Goal: Communication & Community: Answer question/provide support

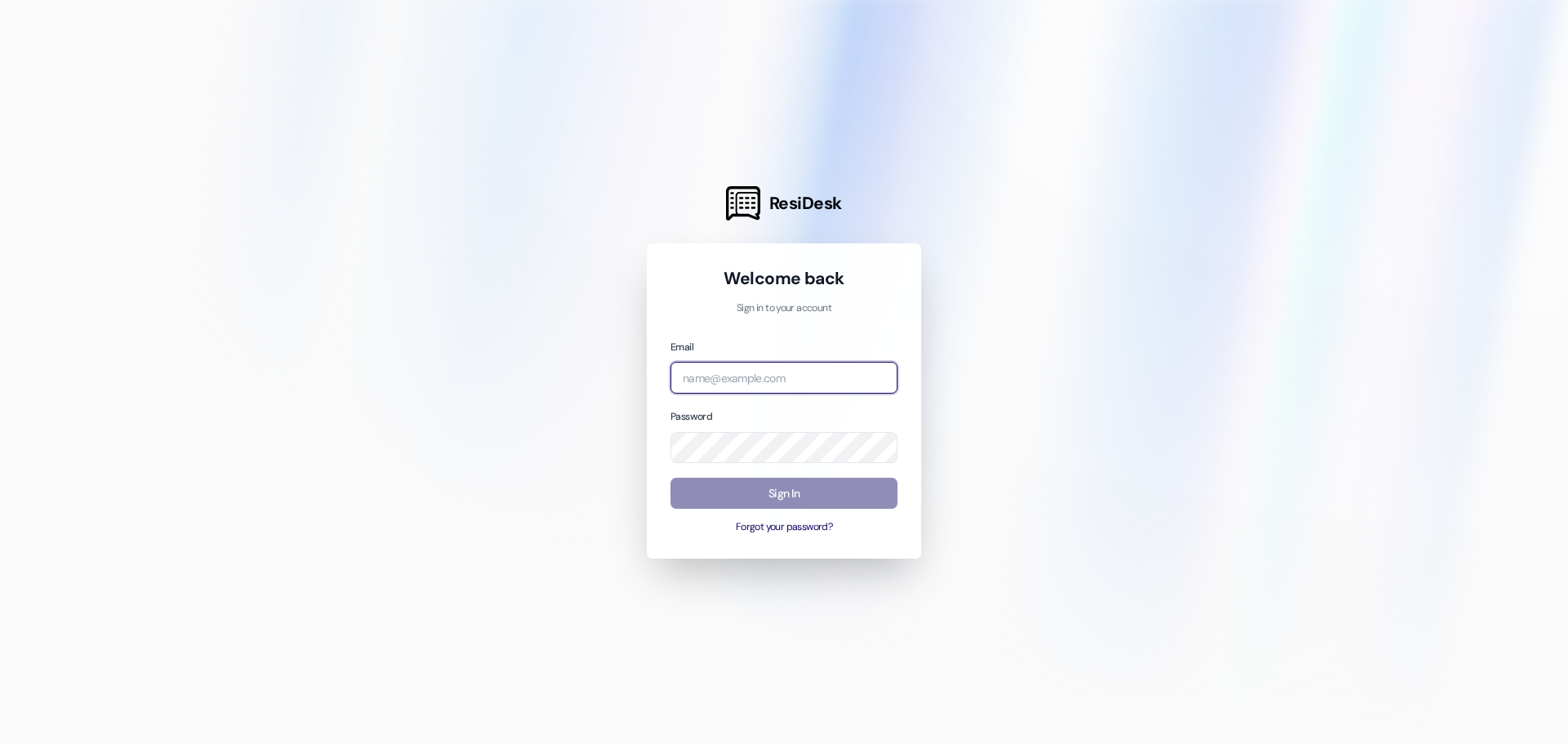
type input "[PERSON_NAME][EMAIL_ADDRESS][DOMAIN_NAME]"
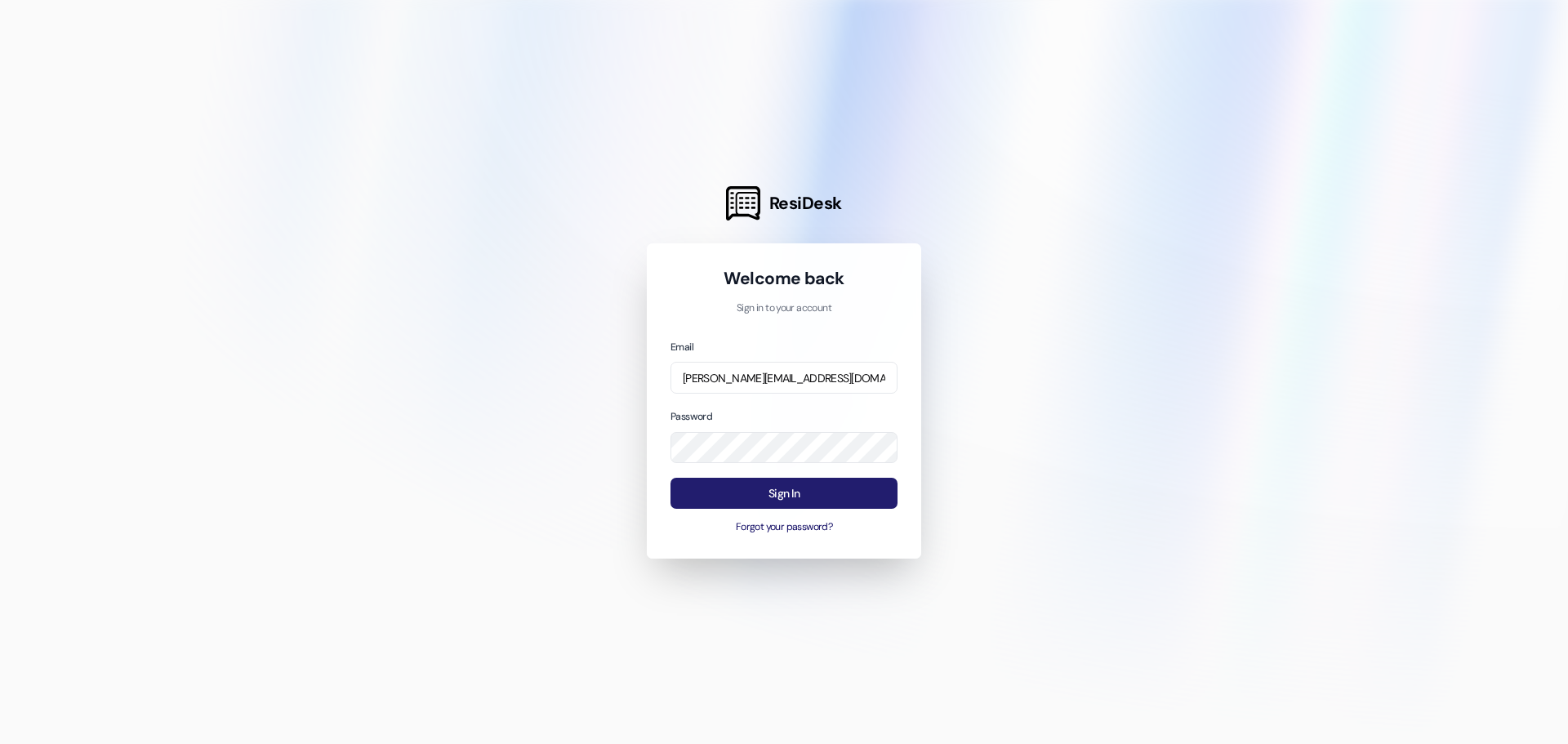
click at [760, 505] on button "Sign In" at bounding box center [784, 493] width 227 height 32
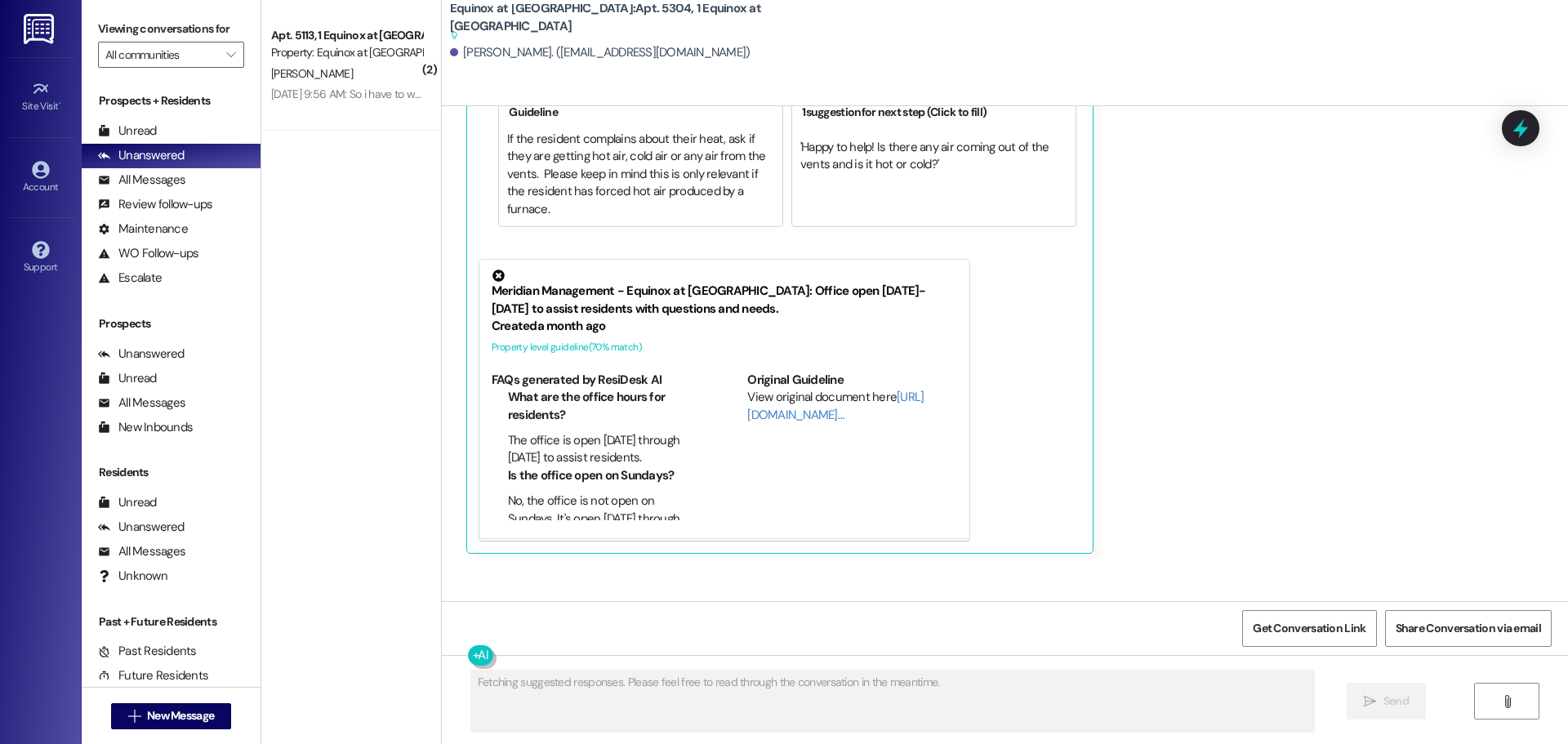
scroll to position [7573, 0]
type textarea "Hi {{first_name}}, I understand your concerns. I'll follow up with the team reg…"
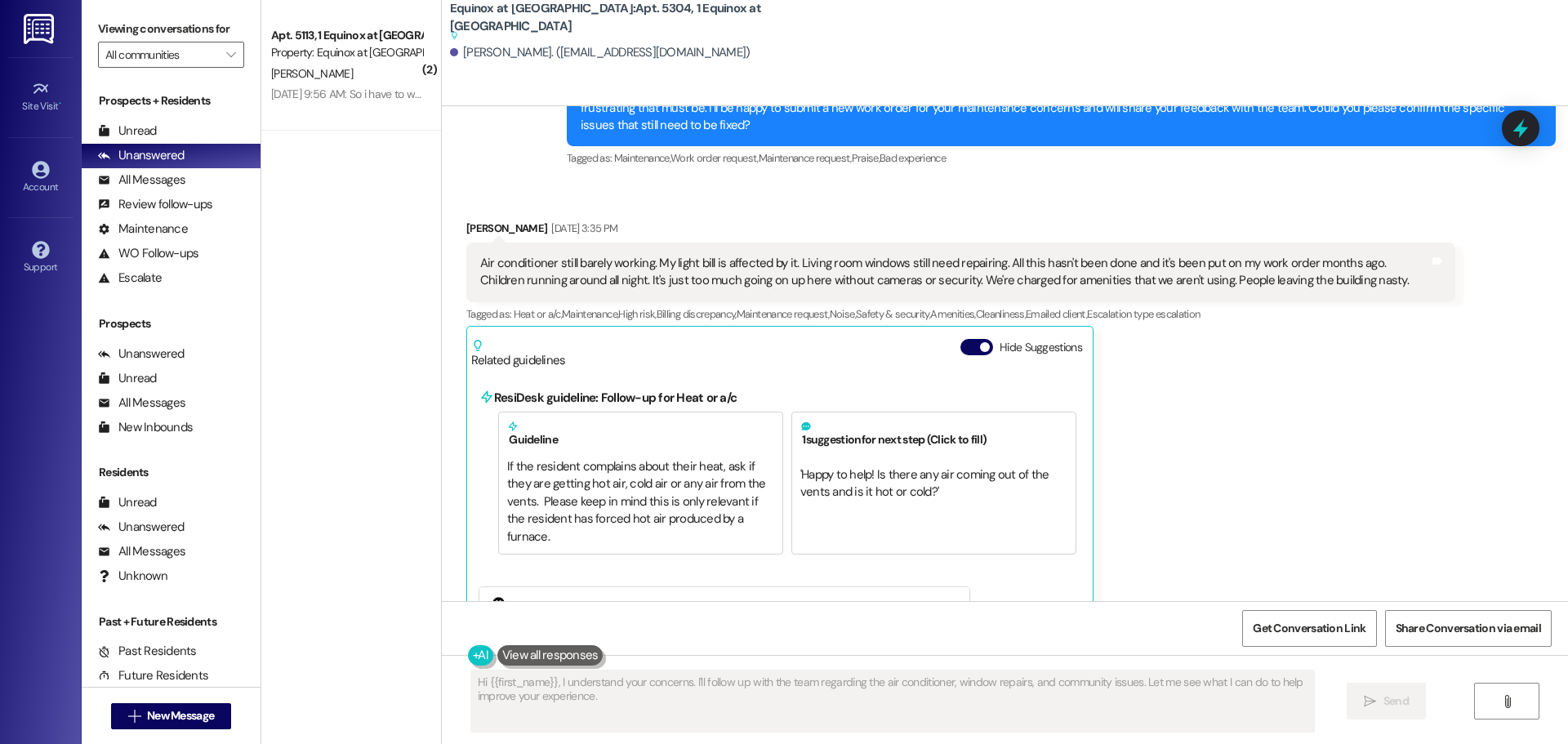
click at [56, 30] on img at bounding box center [40, 28] width 33 height 30
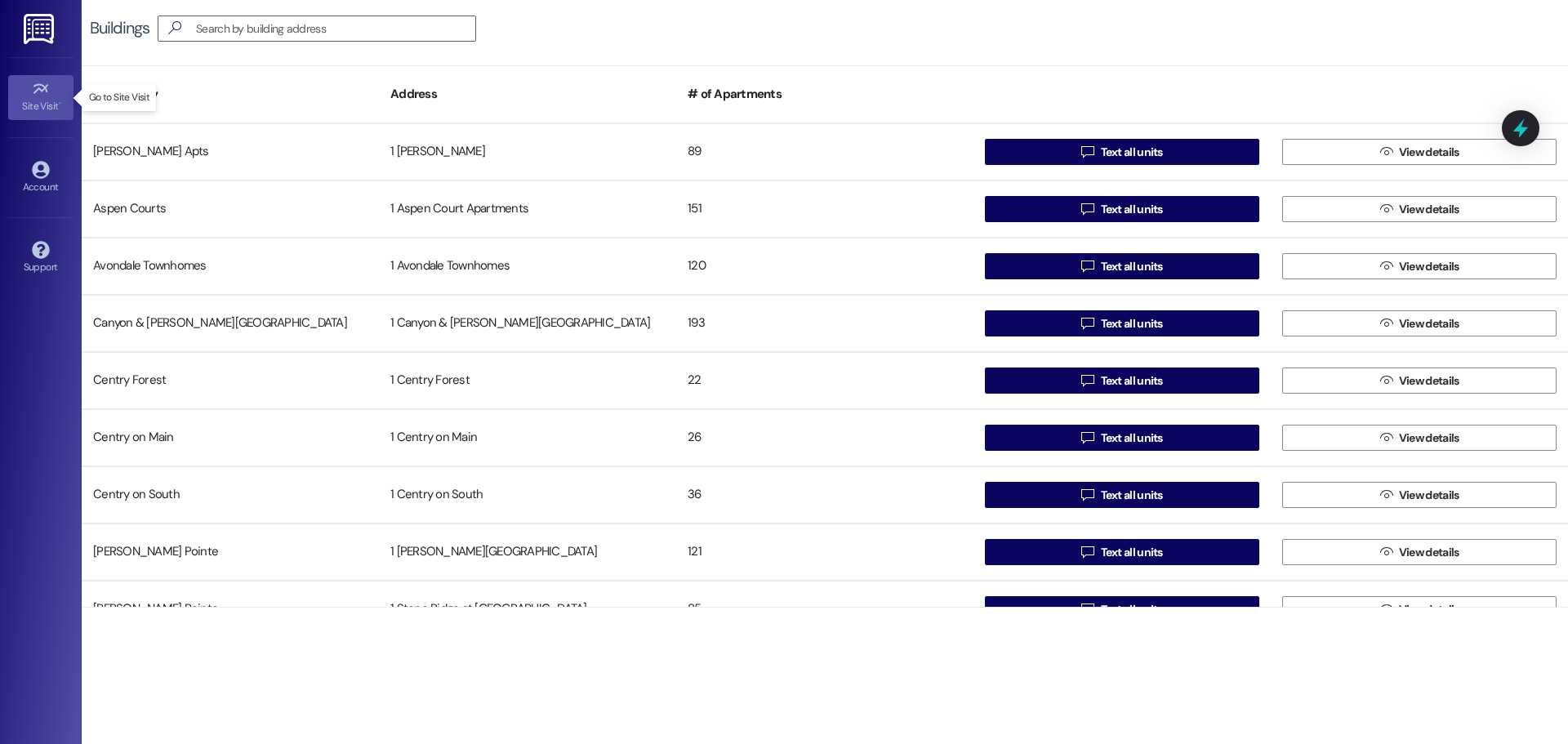
click at [44, 96] on icon at bounding box center [40, 89] width 18 height 18
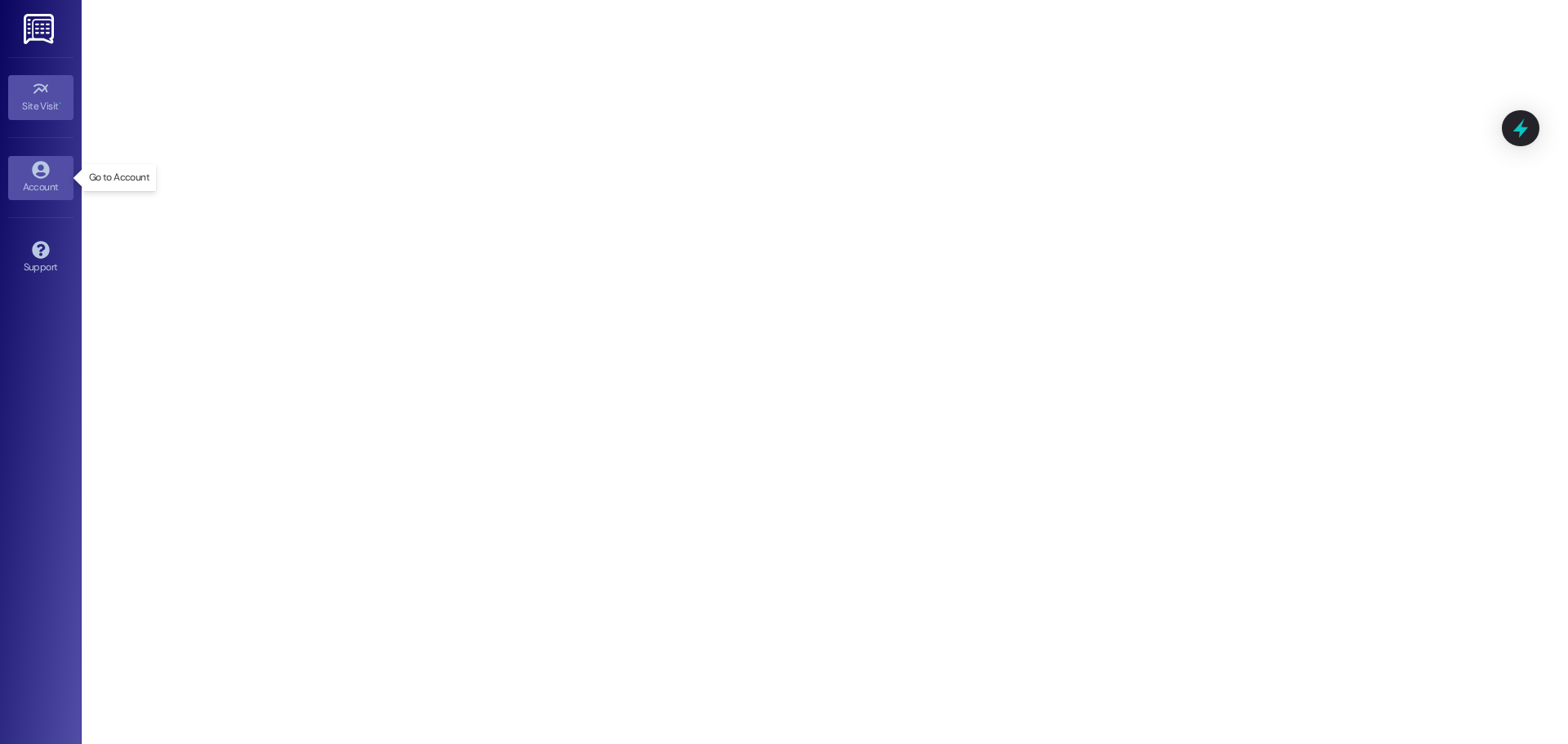
click at [47, 175] on icon at bounding box center [40, 169] width 18 height 18
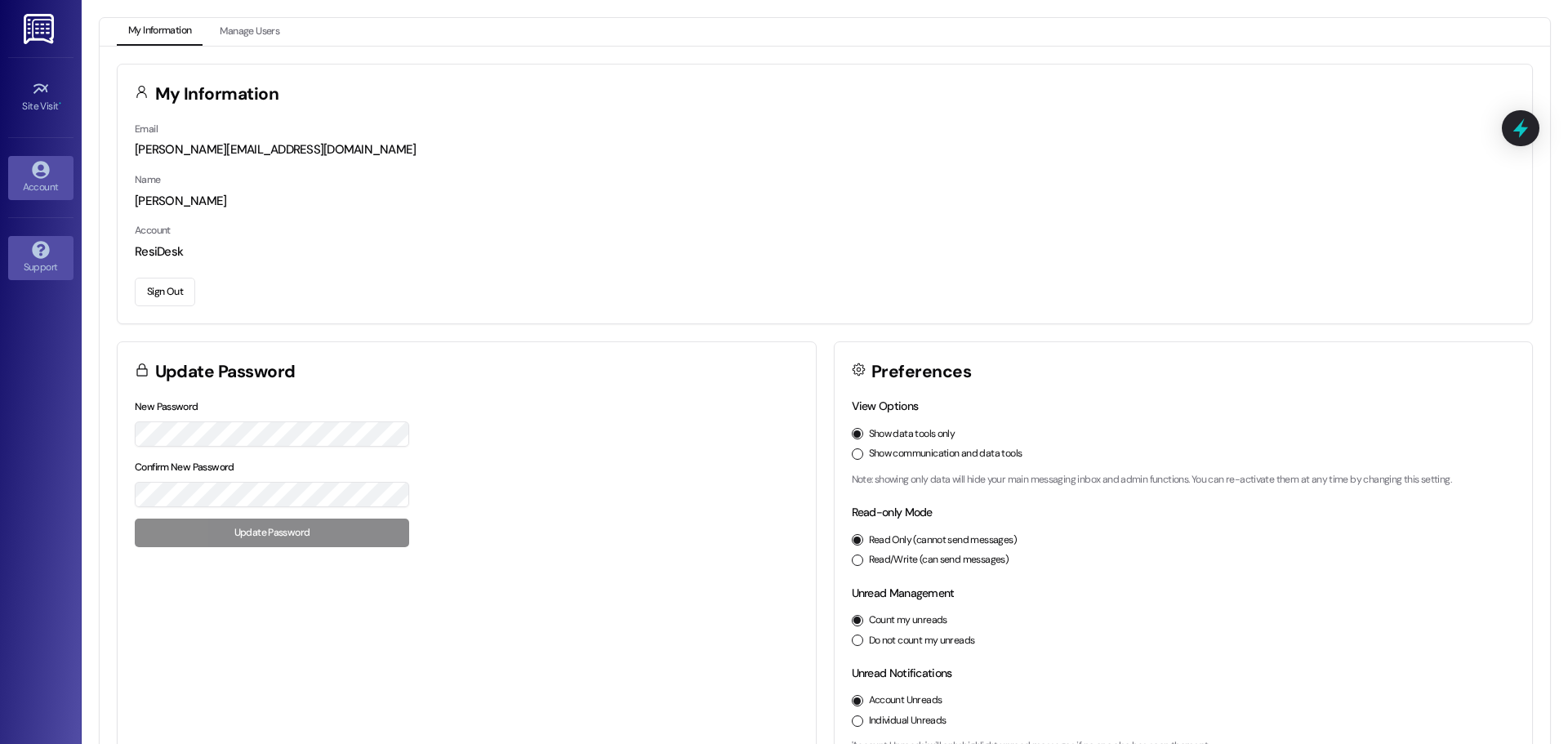
click at [30, 243] on link "Support" at bounding box center [41, 258] width 65 height 44
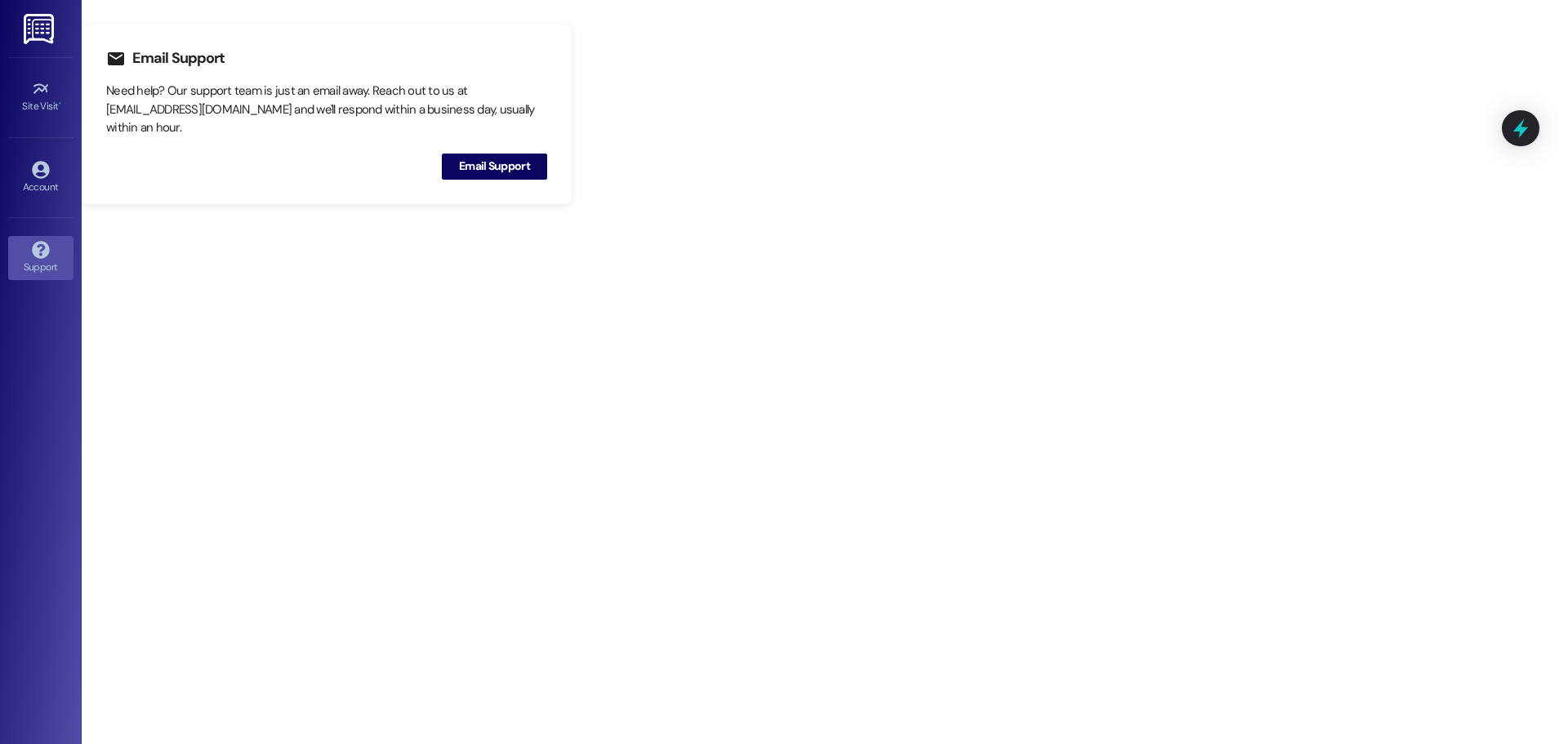
click at [29, 41] on img at bounding box center [40, 28] width 33 height 30
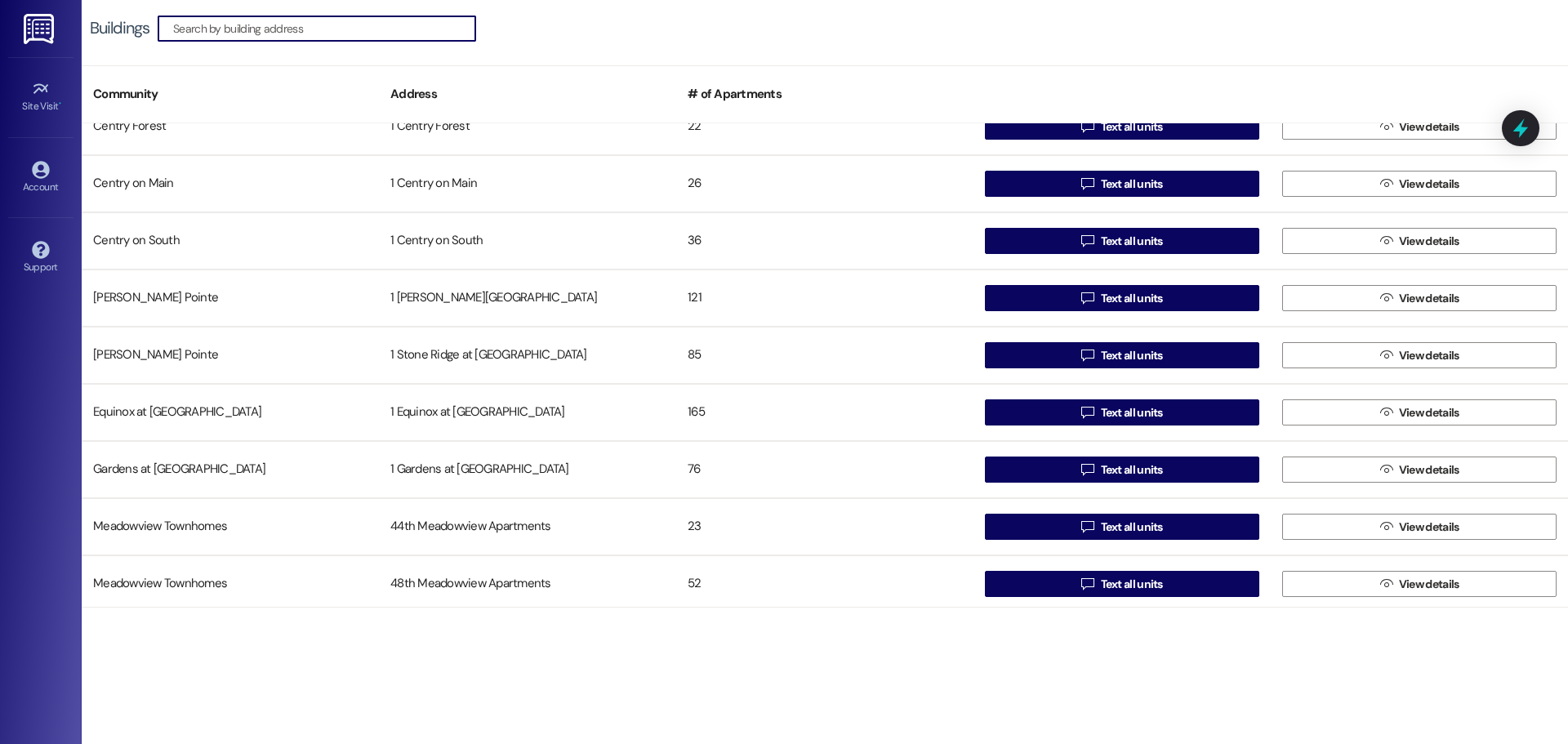
scroll to position [659, 0]
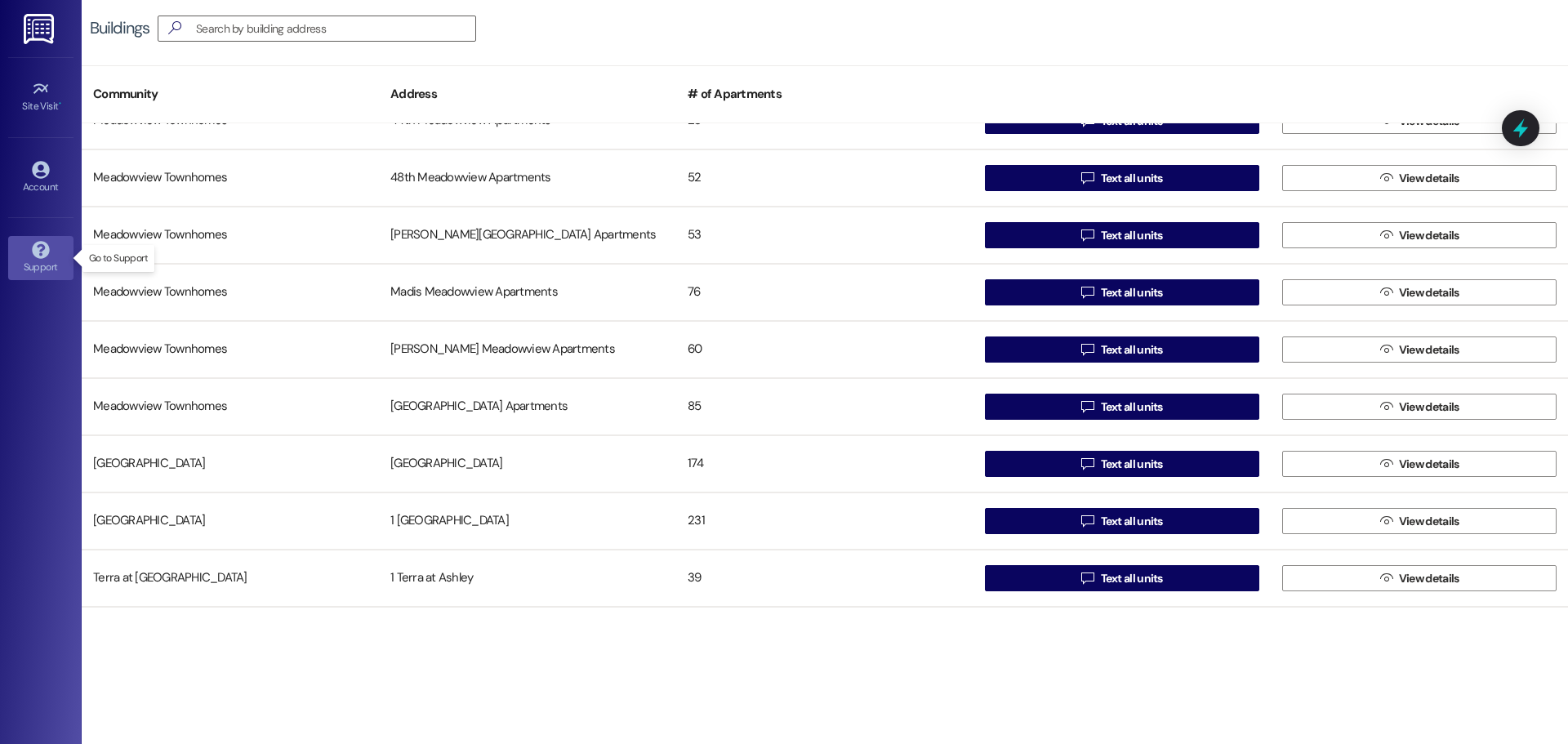
click at [39, 252] on icon at bounding box center [40, 249] width 17 height 17
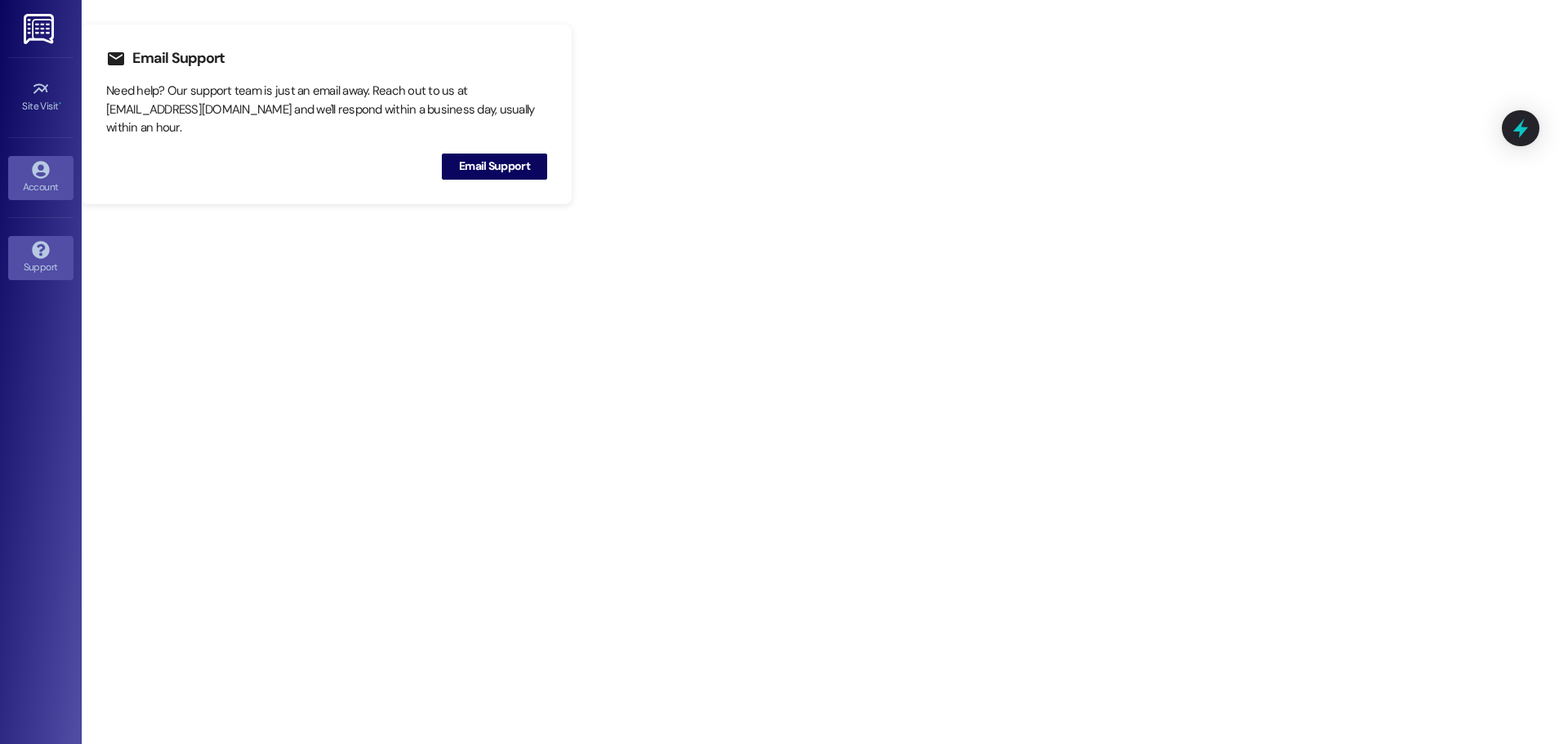
click at [38, 166] on icon at bounding box center [40, 169] width 18 height 18
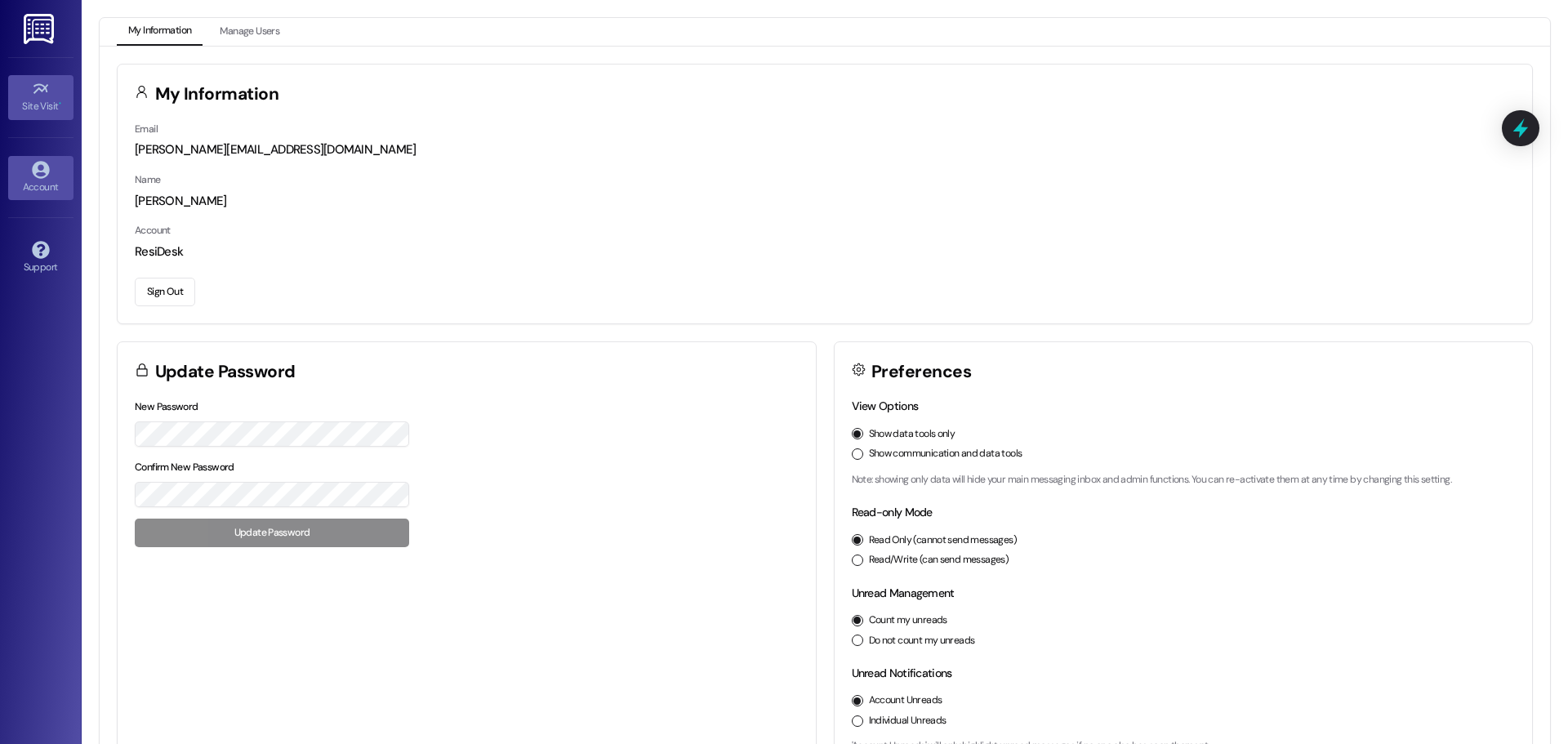
click at [47, 103] on div "Site Visit •" at bounding box center [41, 106] width 82 height 16
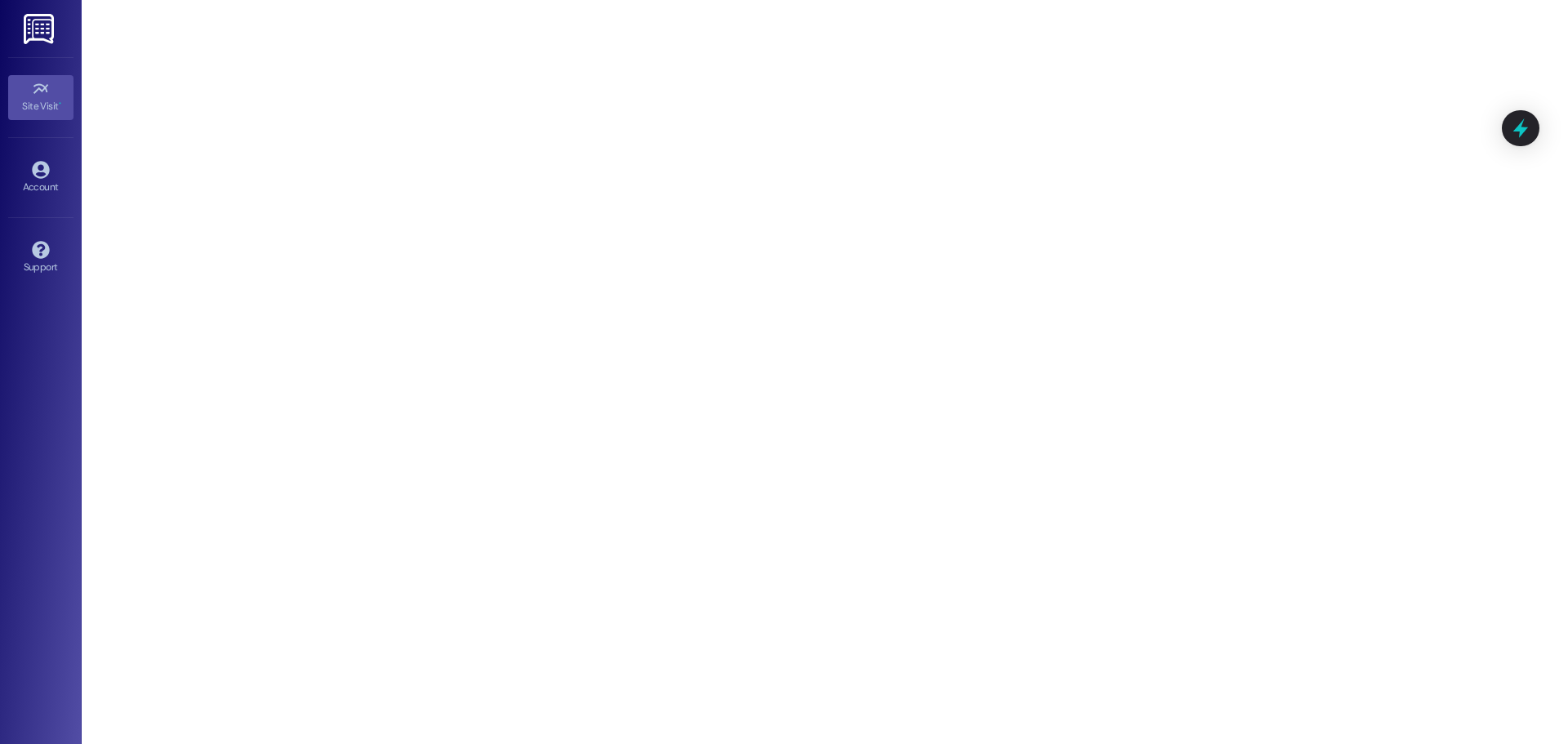
click at [39, 18] on img at bounding box center [40, 28] width 33 height 30
